Goal: Consume media (video, audio)

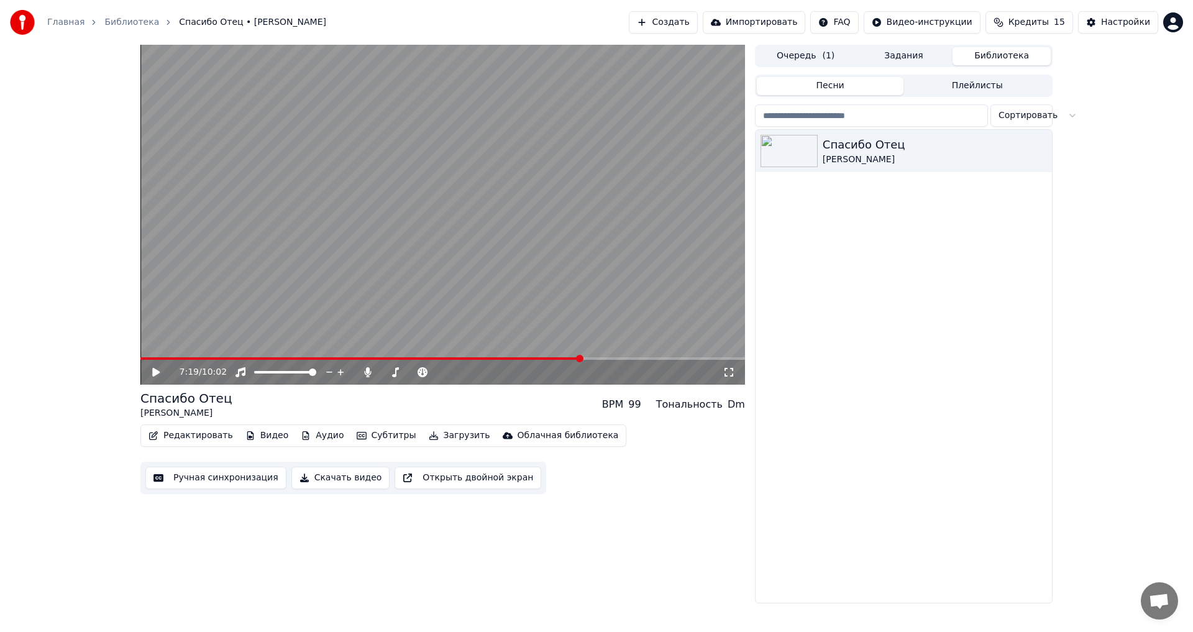
click at [473, 253] on video at bounding box center [442, 215] width 605 height 340
click at [347, 483] on button "Скачать видео" at bounding box center [340, 478] width 99 height 22
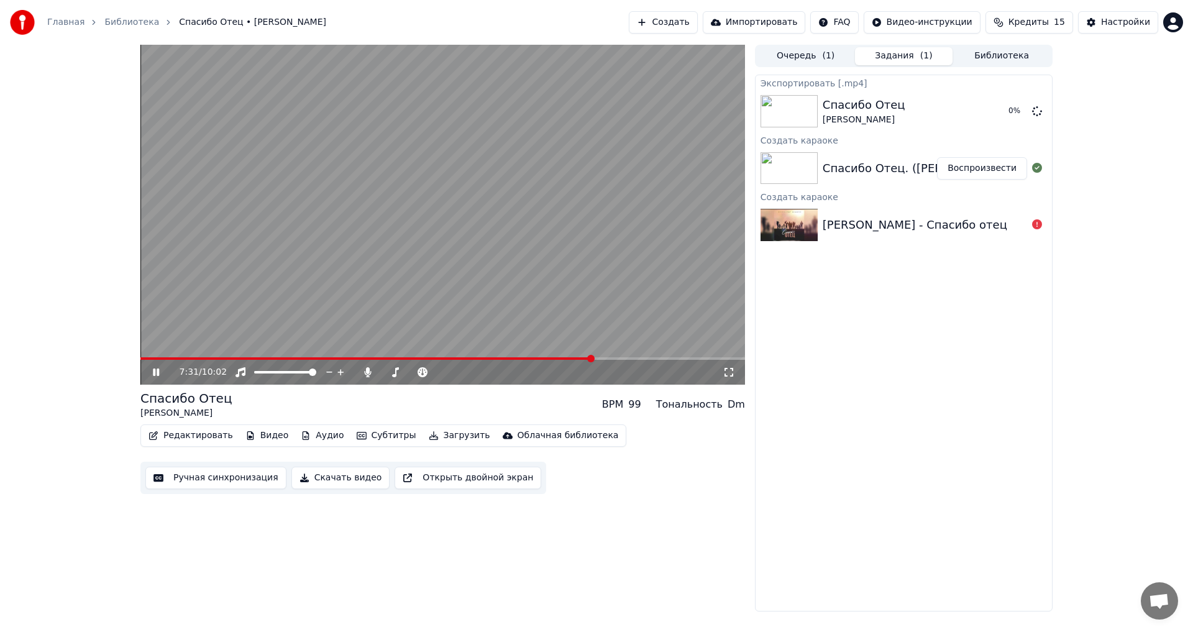
click at [355, 485] on button "Скачать видео" at bounding box center [340, 478] width 99 height 22
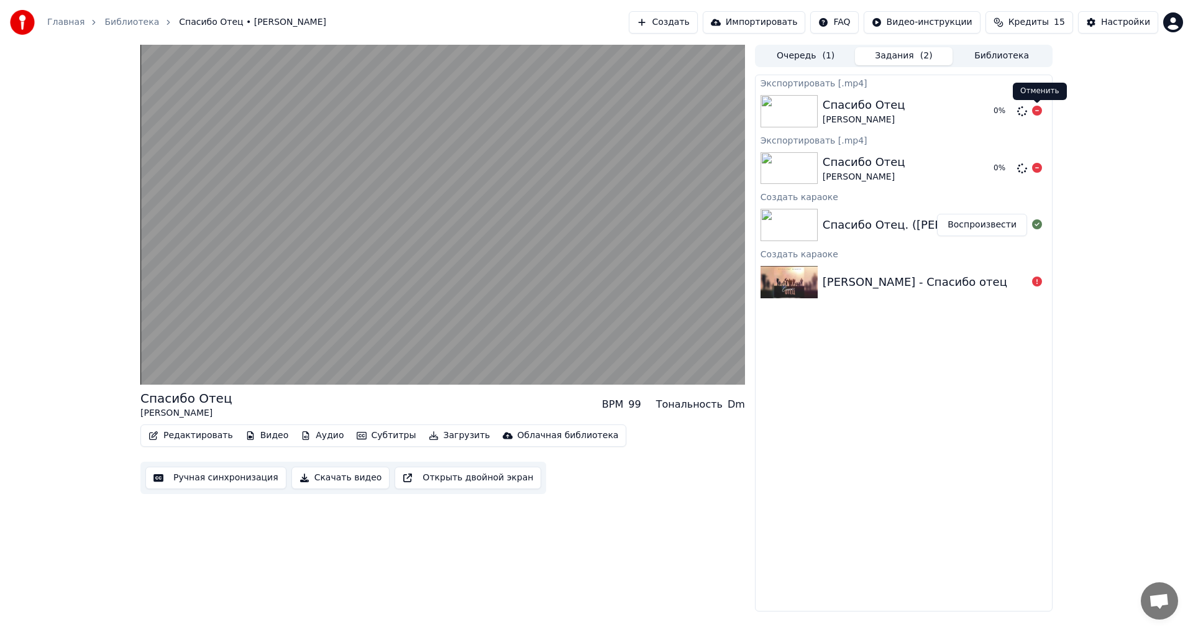
click at [1036, 109] on icon at bounding box center [1037, 111] width 10 height 10
click at [1037, 112] on icon at bounding box center [1037, 111] width 10 height 10
click at [424, 484] on button "Открыть двойной экран" at bounding box center [468, 478] width 147 height 22
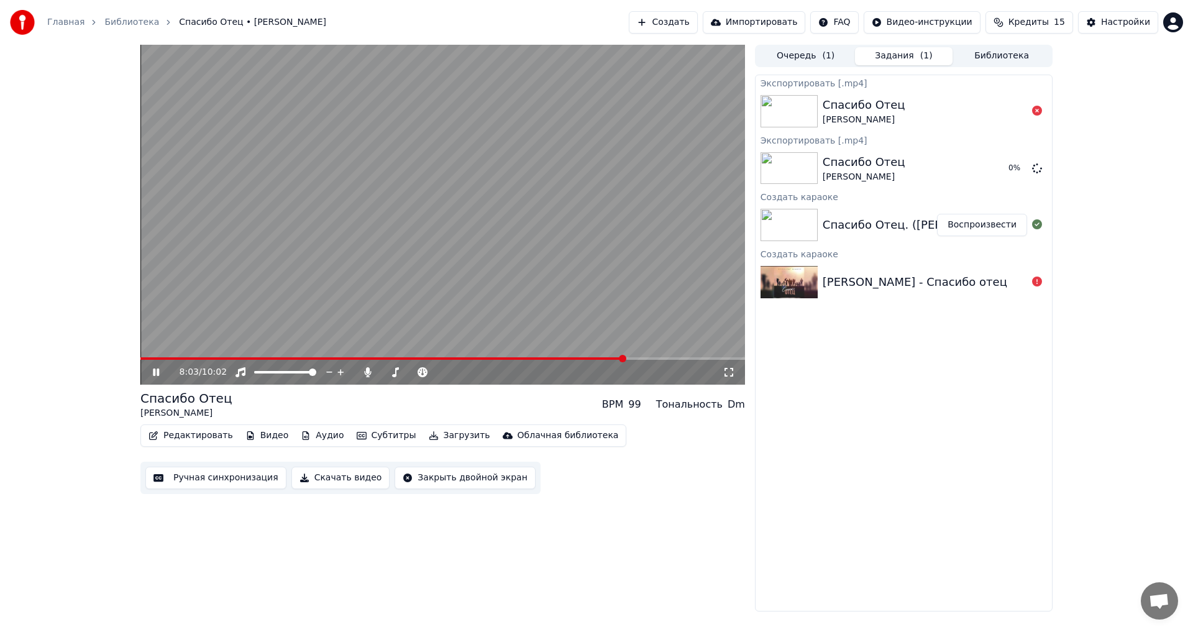
click at [153, 371] on icon at bounding box center [156, 371] width 6 height 7
click at [644, 534] on div "8:03 / 10:02 Спасибо Отец [PERSON_NAME] BPM 99 Тональность Dm Редактировать Вид…" at bounding box center [442, 328] width 605 height 567
click at [717, 554] on div "8:03 / 10:02 Спасибо Отец [PERSON_NAME] BPM 99 Тональность Dm Редактировать Вид…" at bounding box center [442, 328] width 605 height 567
click at [656, 554] on div "8:03 / 10:02 Спасибо Отец [PERSON_NAME] BPM 99 Тональность Dm Редактировать Вид…" at bounding box center [442, 328] width 605 height 567
